Goal: Information Seeking & Learning: Understand process/instructions

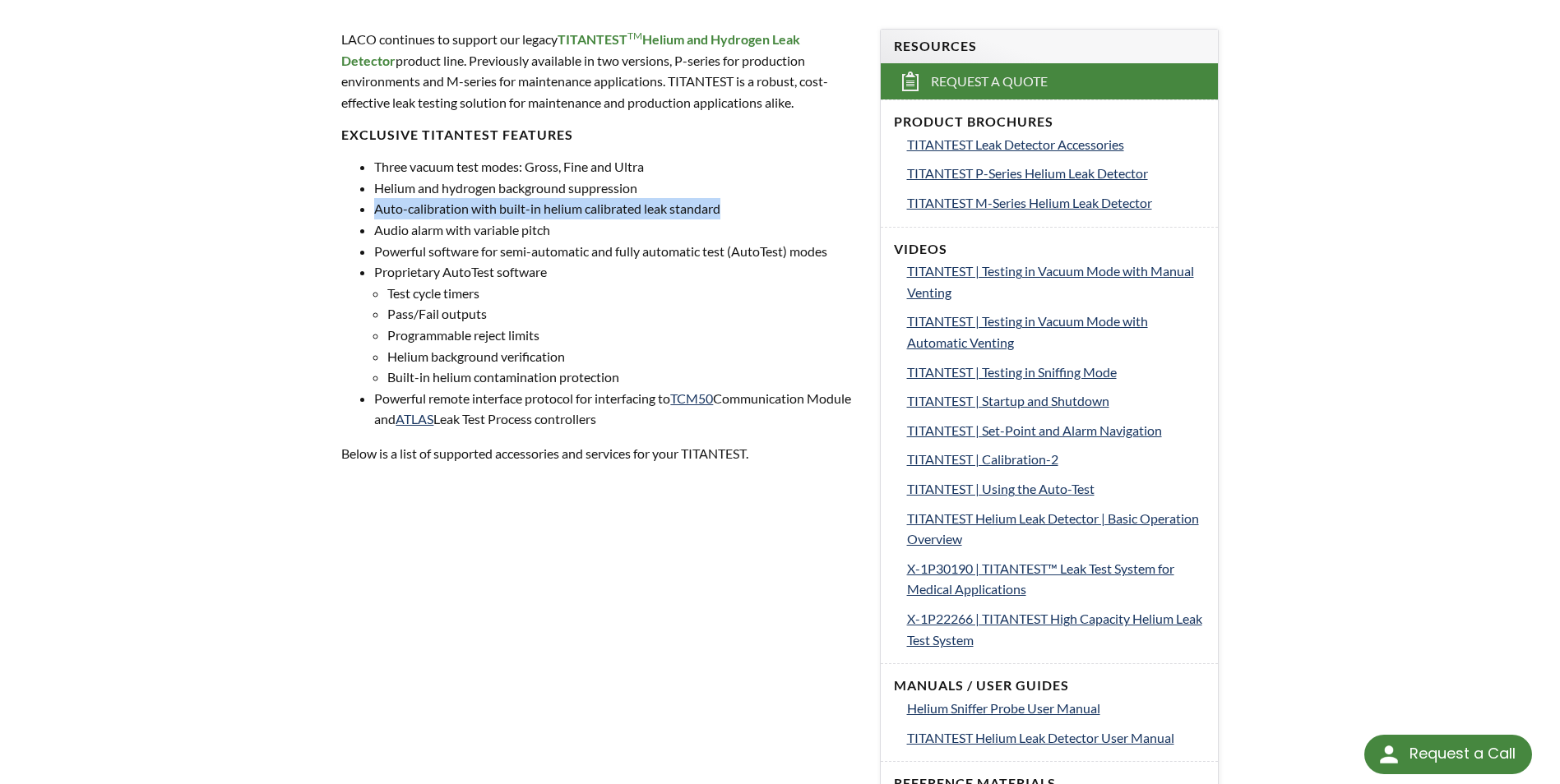
scroll to position [575, 0]
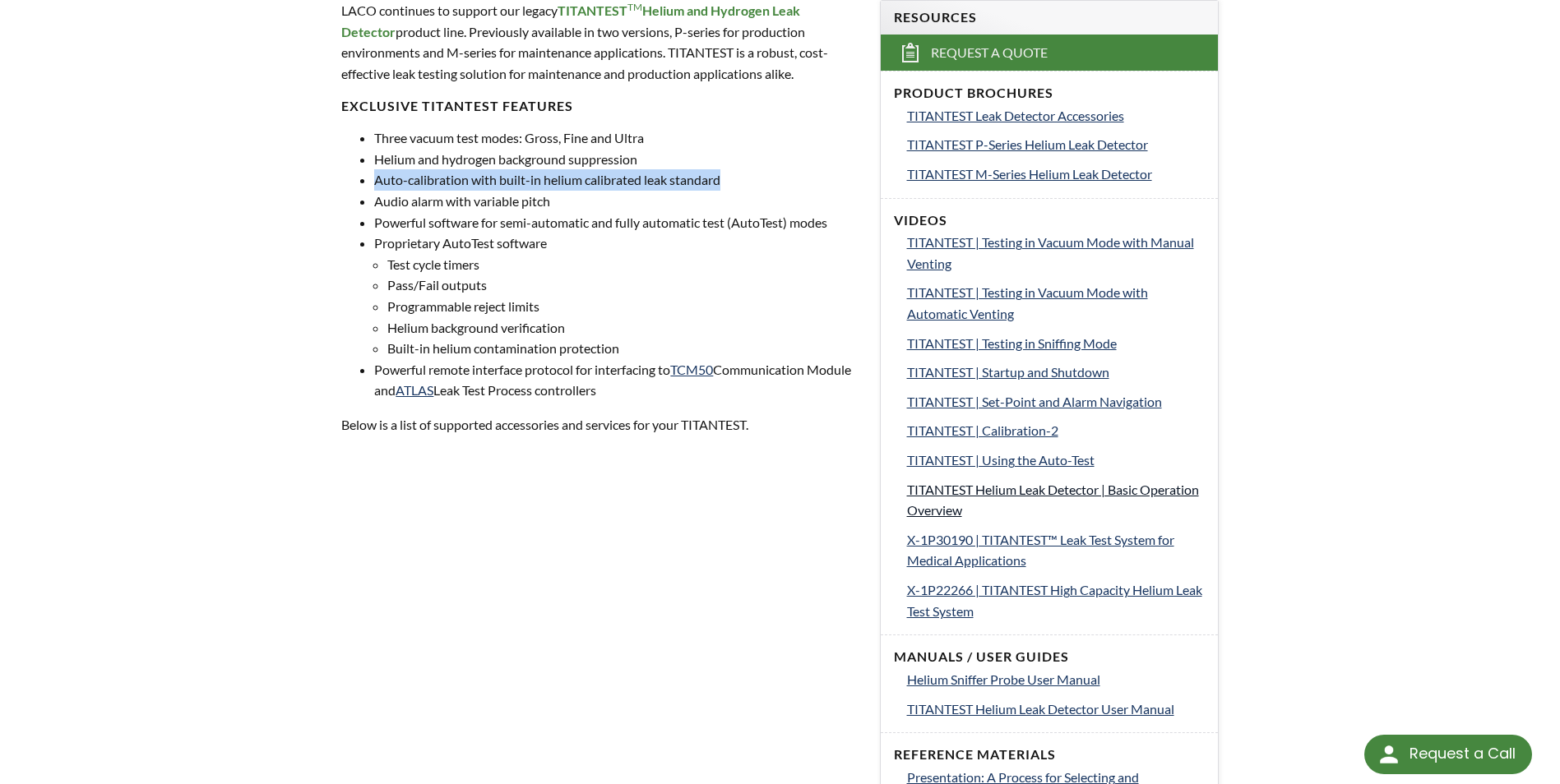
click at [938, 494] on span "TITANTEST Helium Leak Detector | Basic Operation Overview" at bounding box center [1053, 499] width 292 height 37
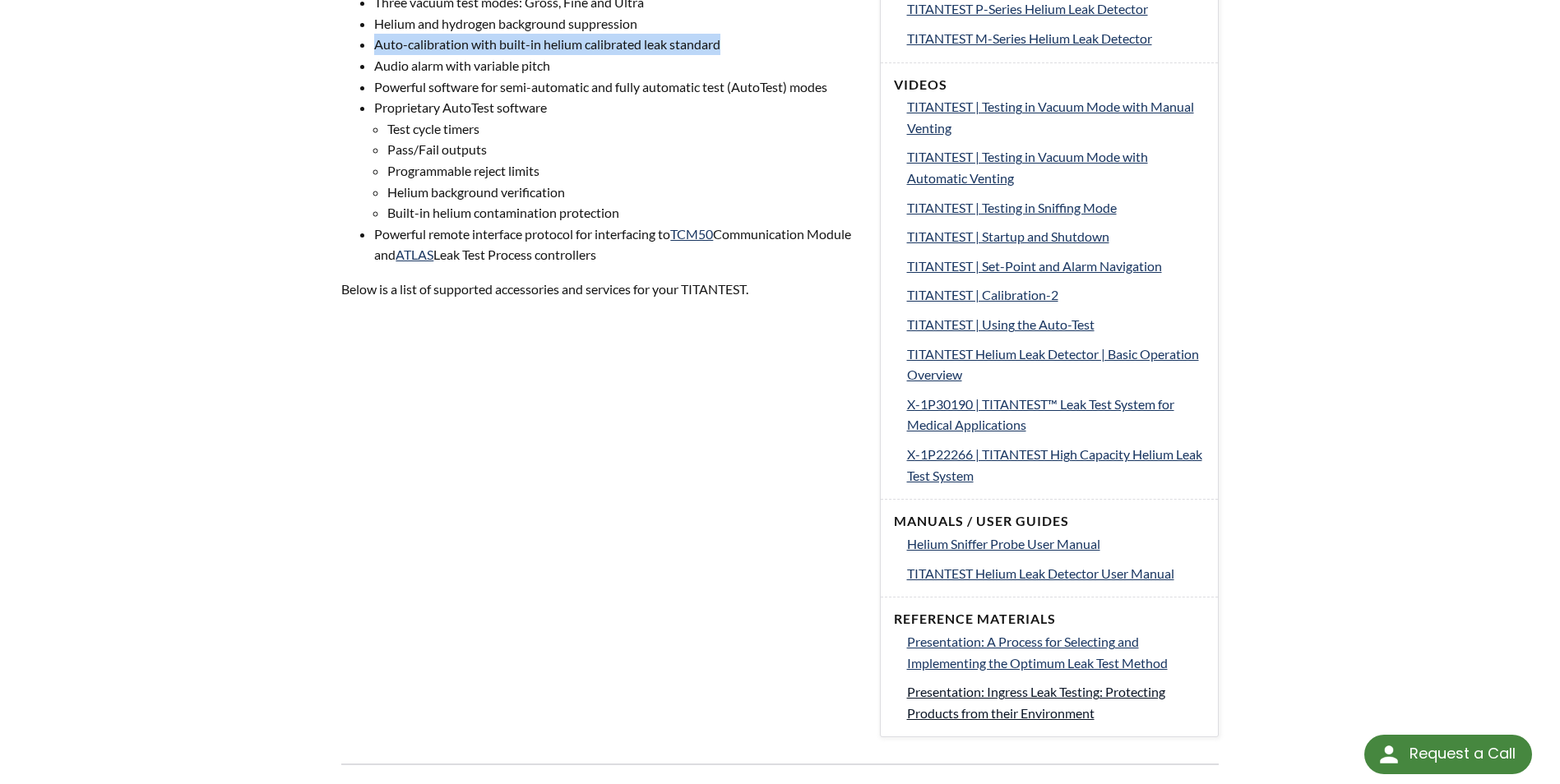
scroll to position [739, 0]
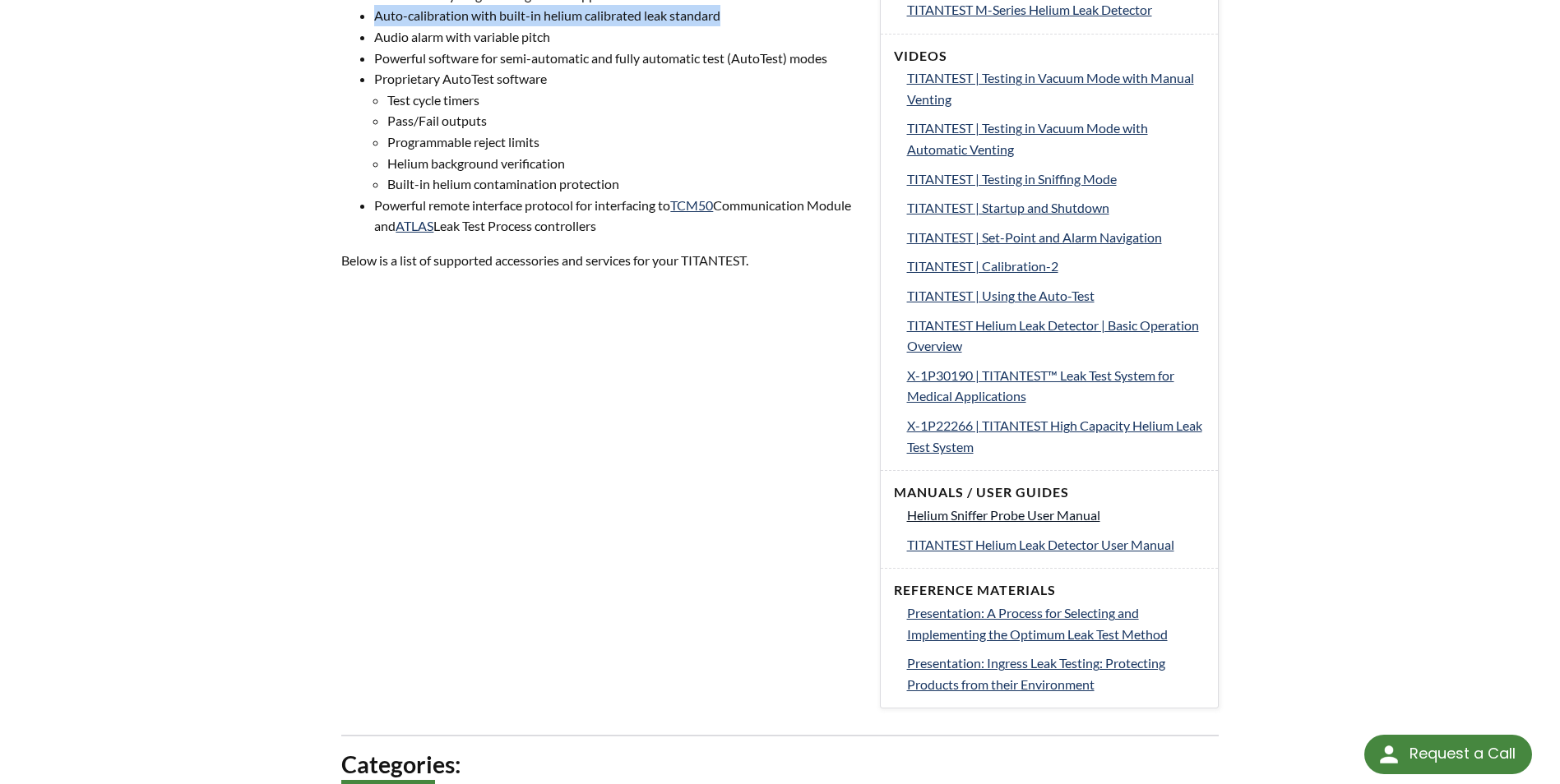
click at [1045, 515] on span "Helium Sniffer Probe User Manual" at bounding box center [1004, 515] width 193 height 15
click at [1072, 545] on span "TITANTEST Helium Leak Detector User Manual" at bounding box center [1041, 544] width 267 height 15
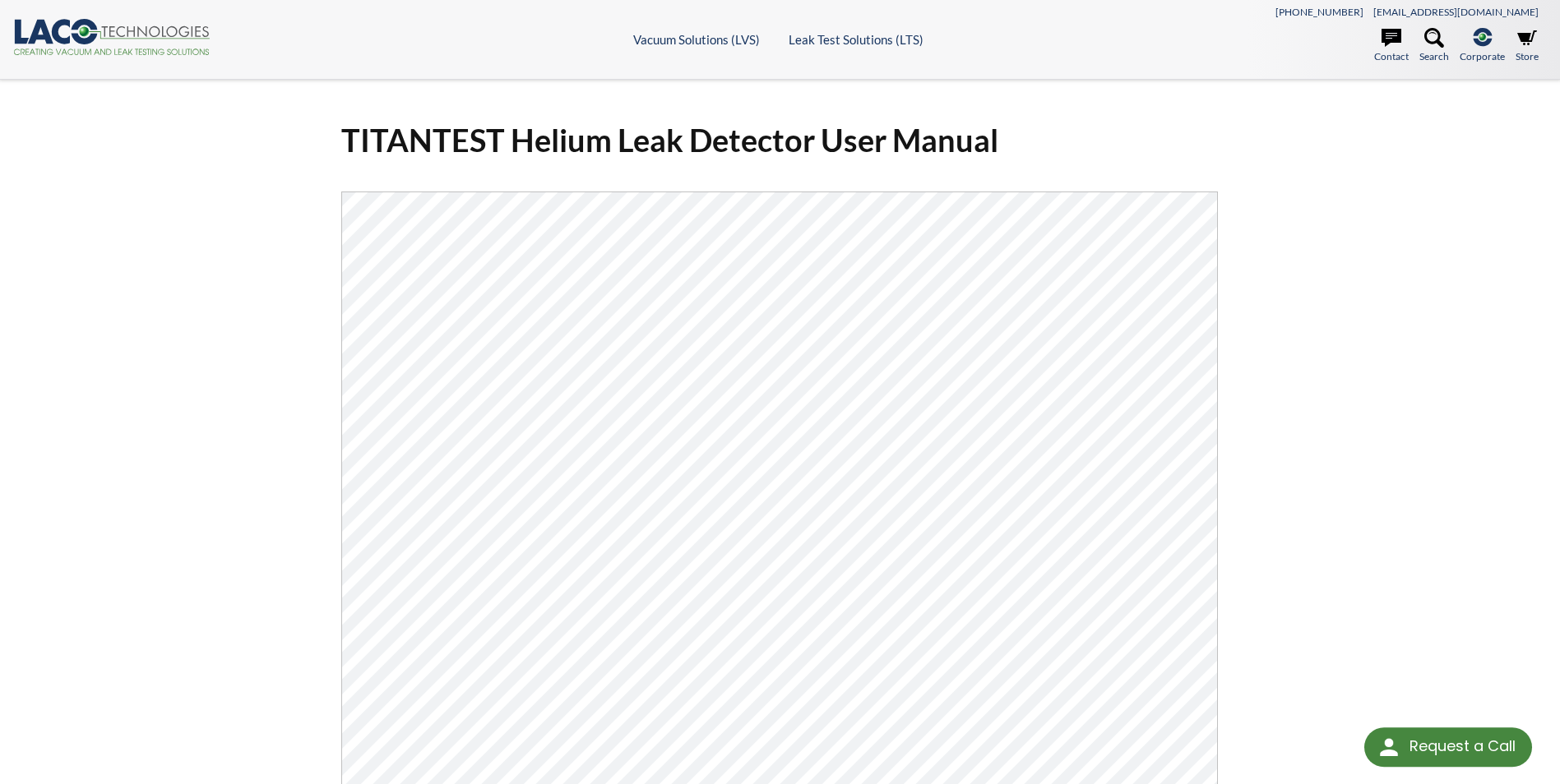
select select "Language Translate Widget"
